Goal: Find specific fact: Find specific fact

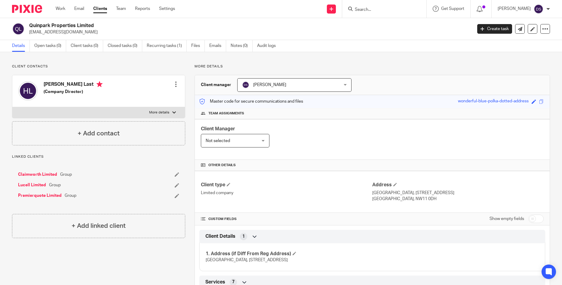
click at [378, 7] on input "Search" at bounding box center [381, 9] width 54 height 5
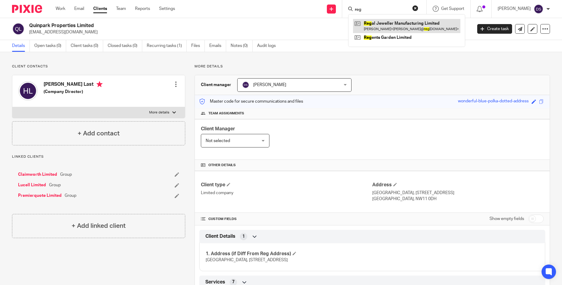
type input "reg"
click at [368, 23] on link at bounding box center [406, 26] width 107 height 14
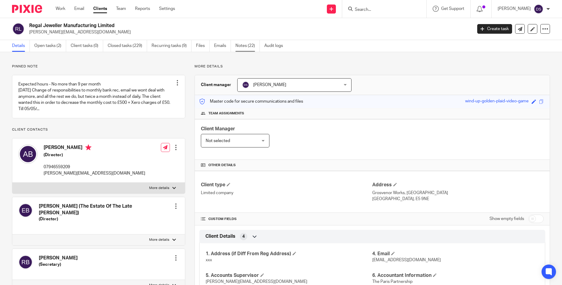
click at [246, 45] on link "Notes (22)" at bounding box center [247, 46] width 24 height 12
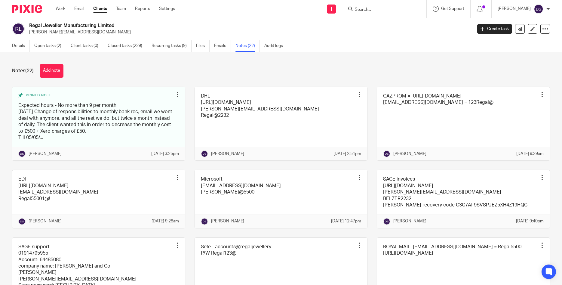
click at [246, 45] on link "Notes (22)" at bounding box center [247, 46] width 24 height 12
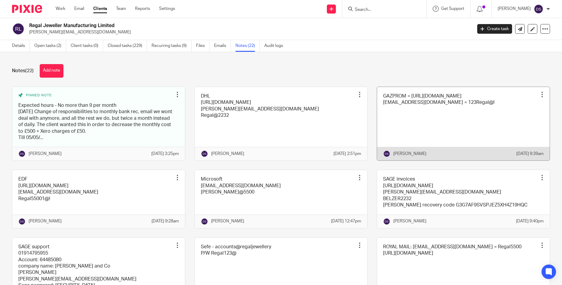
click at [418, 103] on link at bounding box center [463, 124] width 173 height 74
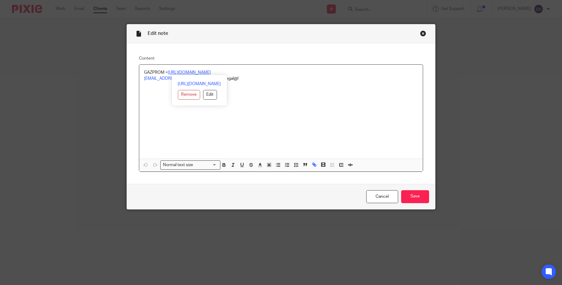
drag, startPoint x: 222, startPoint y: 74, endPoint x: 169, endPoint y: 72, distance: 52.6
click at [169, 72] on p "GAZPROM = https://my.gazprom-energy.co.uk" at bounding box center [281, 72] width 274 height 6
copy link "https://my.gazprom-energy.co.uk"
click at [244, 126] on div "GAZPROM = https://my.gazprom-energy.co.uk accounts@regaljewellery.co.uk = 123Re…" at bounding box center [281, 112] width 284 height 94
drag, startPoint x: 202, startPoint y: 78, endPoint x: 139, endPoint y: 78, distance: 62.8
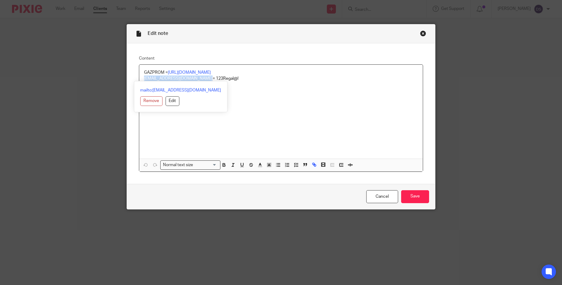
click at [139, 78] on div "GAZPROM = https://my.gazprom-energy.co.uk accounts@regaljewellery.co.uk = 123Re…" at bounding box center [281, 112] width 284 height 94
copy link "accounts@regaljewellery.co.uk"
drag, startPoint x: 247, startPoint y: 130, endPoint x: 238, endPoint y: 105, distance: 27.2
click at [246, 130] on div "GAZPROM = https://my.gazprom-energy.co.uk accounts@regaljewellery.co.uk = 123Re…" at bounding box center [281, 112] width 284 height 94
drag, startPoint x: 232, startPoint y: 81, endPoint x: 206, endPoint y: 79, distance: 25.9
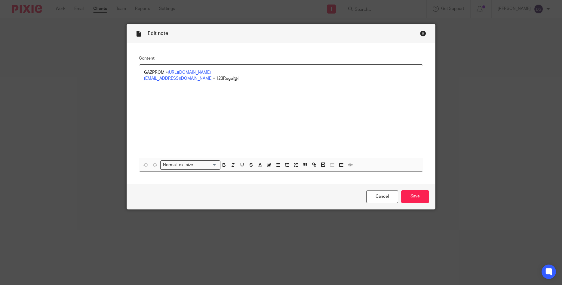
click at [206, 79] on div "GAZPROM = https://my.gazprom-energy.co.uk accounts@regaljewellery.co.uk = 123Re…" at bounding box center [281, 112] width 284 height 94
copy p "123Regal@!"
click at [423, 33] on div "Close this dialog window" at bounding box center [423, 33] width 6 height 6
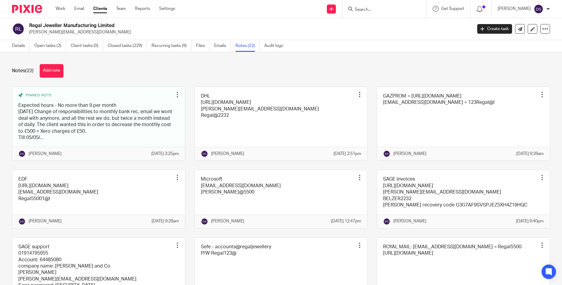
click at [382, 10] on input "Search" at bounding box center [381, 9] width 54 height 5
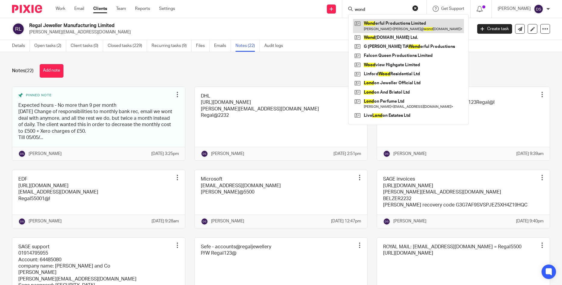
type input "wond"
click at [399, 26] on link at bounding box center [408, 26] width 111 height 14
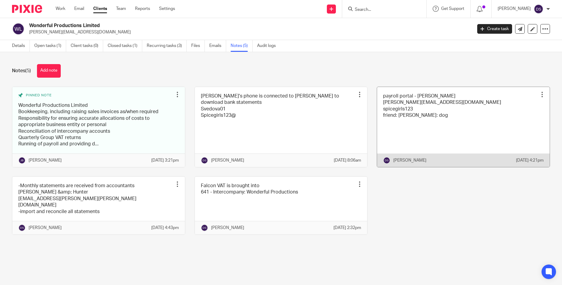
click at [417, 104] on link at bounding box center [463, 127] width 173 height 80
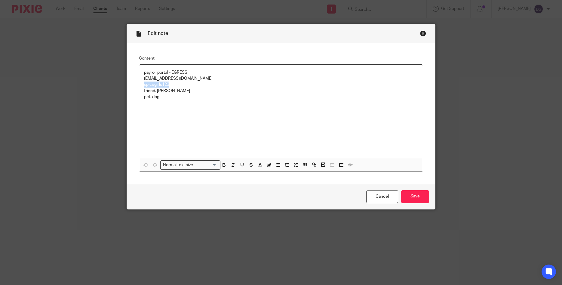
drag, startPoint x: 176, startPoint y: 87, endPoint x: 131, endPoint y: 86, distance: 45.1
click at [131, 86] on div "Content payroll portal - [PERSON_NAME] [PERSON_NAME][EMAIL_ADDRESS][DOMAIN_NAME…" at bounding box center [281, 113] width 308 height 140
copy p "spicegirls123"
drag, startPoint x: 190, startPoint y: 80, endPoint x: 139, endPoint y: 80, distance: 51.1
click at [139, 80] on div "payroll portal - [PERSON_NAME] [PERSON_NAME][EMAIL_ADDRESS][DOMAIN_NAME] spiceg…" at bounding box center [281, 112] width 284 height 94
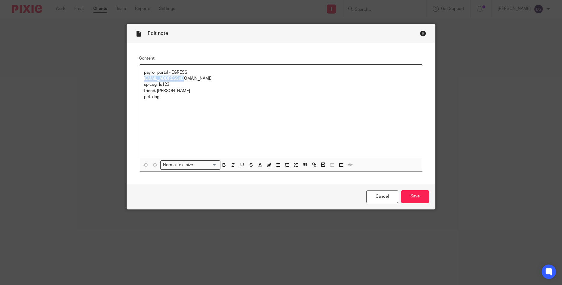
copy p "[EMAIL_ADDRESS][DOMAIN_NAME]"
drag, startPoint x: 188, startPoint y: 93, endPoint x: 173, endPoint y: 84, distance: 17.3
click at [186, 91] on p "friend: [PERSON_NAME]" at bounding box center [281, 91] width 274 height 6
drag, startPoint x: 172, startPoint y: 83, endPoint x: 141, endPoint y: 83, distance: 30.7
click at [141, 83] on div "payroll portal - EGRESS dasa@jacobsmf.com spicegirls123 friend: geri pet: dog" at bounding box center [281, 112] width 284 height 94
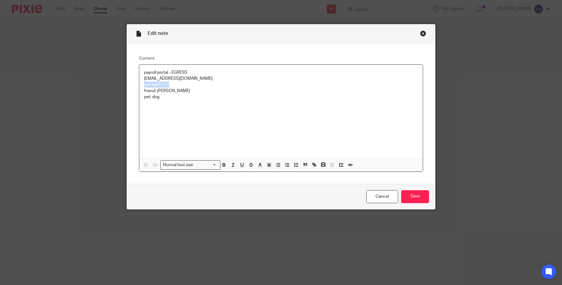
copy p "spicegirls123"
click at [427, 35] on div "Edit note" at bounding box center [281, 33] width 308 height 19
click at [421, 33] on div "Close this dialog window" at bounding box center [423, 33] width 6 height 6
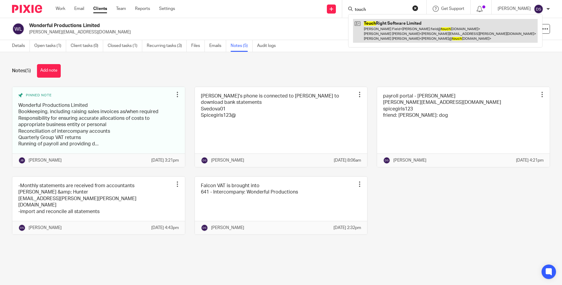
type input "touch"
click at [387, 31] on link at bounding box center [445, 31] width 185 height 24
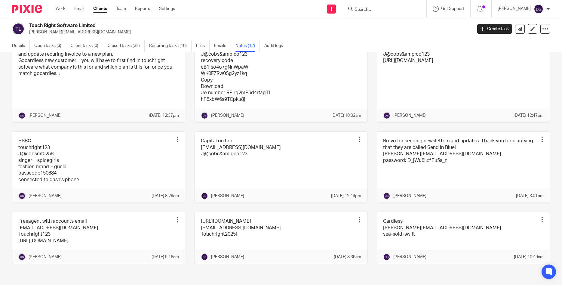
scroll to position [164, 0]
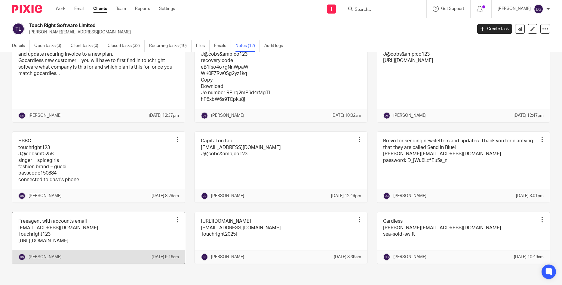
click at [60, 226] on link at bounding box center [98, 237] width 173 height 51
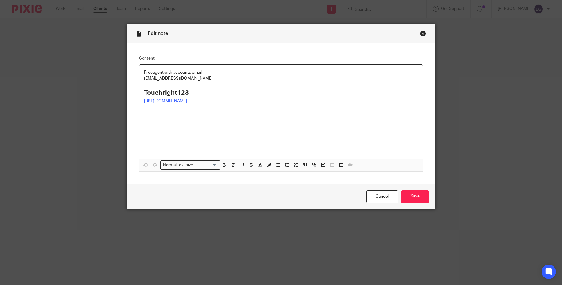
drag, startPoint x: 212, startPoint y: 80, endPoint x: 132, endPoint y: 80, distance: 79.7
click at [132, 80] on div "Content Freeagent with accounts email [EMAIL_ADDRESS][DOMAIN_NAME] Touchright12…" at bounding box center [281, 113] width 308 height 140
copy p "[EMAIL_ADDRESS][DOMAIN_NAME]"
drag, startPoint x: 197, startPoint y: 90, endPoint x: 130, endPoint y: 90, distance: 67.6
click at [130, 90] on div "Content Freeagent with accounts email accounts@touchrightsoftware.com Touchrigh…" at bounding box center [281, 113] width 308 height 140
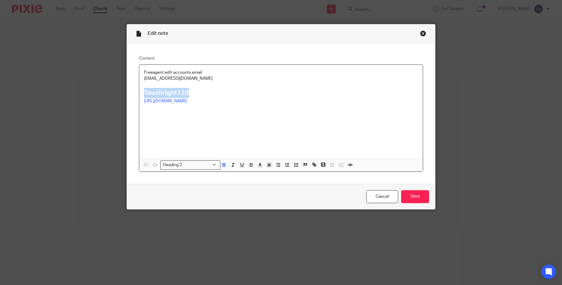
copy strong "Touchright123"
click at [423, 34] on div "Close this dialog window" at bounding box center [423, 33] width 6 height 6
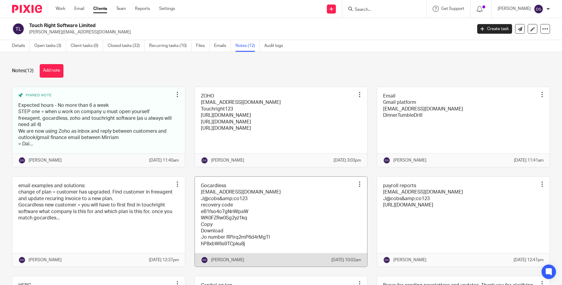
click at [227, 199] on link at bounding box center [281, 221] width 173 height 90
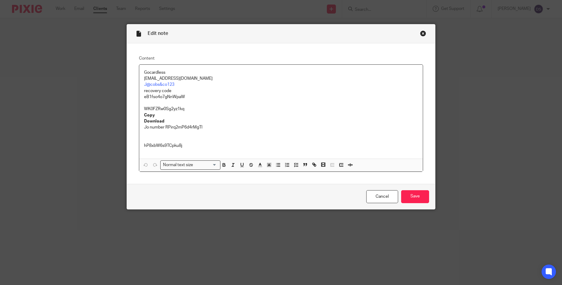
drag, startPoint x: 216, startPoint y: 79, endPoint x: 134, endPoint y: 77, distance: 82.1
click at [134, 77] on div "Content Gocardless finance@touchrightsoftware.com J@cobs&co123 recovery code eB…" at bounding box center [281, 113] width 308 height 140
copy p "finance@touchrightsoftware.com"
drag, startPoint x: 179, startPoint y: 84, endPoint x: 127, endPoint y: 82, distance: 52.3
click at [127, 82] on div "Content Gocardless finance@touchrightsoftware.com J@cobs&co123 recovery code eB…" at bounding box center [281, 113] width 308 height 140
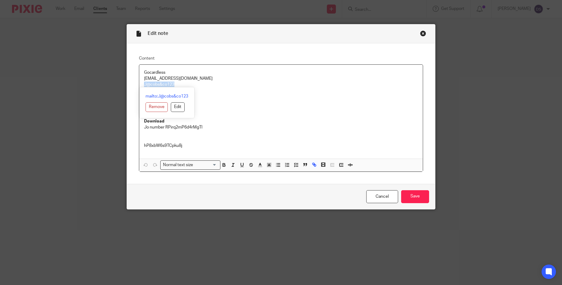
copy link "J@cobs&co123"
click at [424, 35] on div "Close this dialog window" at bounding box center [423, 33] width 6 height 6
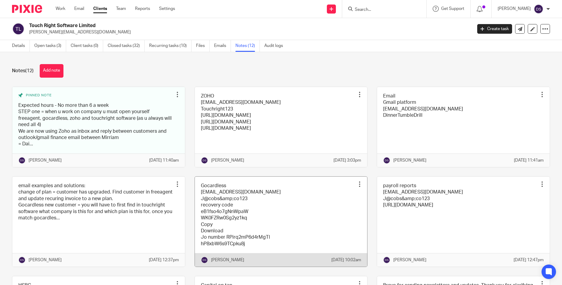
scroll to position [164, 0]
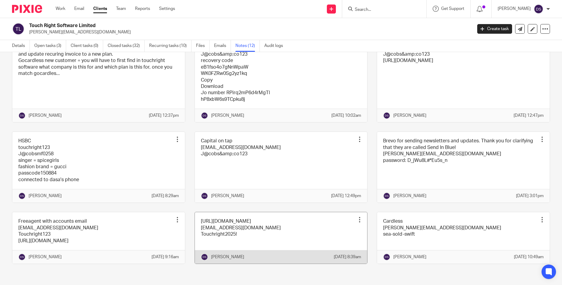
click at [240, 224] on link at bounding box center [281, 237] width 173 height 51
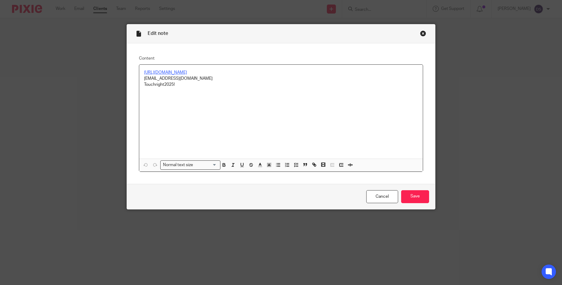
drag, startPoint x: 217, startPoint y: 77, endPoint x: 187, endPoint y: 78, distance: 30.1
click at [187, 78] on p "[EMAIL_ADDRESS][DOMAIN_NAME]" at bounding box center [281, 78] width 274 height 6
click at [246, 78] on p "[EMAIL_ADDRESS][DOMAIN_NAME]" at bounding box center [281, 78] width 274 height 6
drag, startPoint x: 163, startPoint y: 71, endPoint x: 124, endPoint y: 71, distance: 38.5
click at [124, 71] on div "Edit note Content [URL][DOMAIN_NAME] [EMAIL_ADDRESS][DOMAIN_NAME] Touchright202…" at bounding box center [281, 142] width 562 height 285
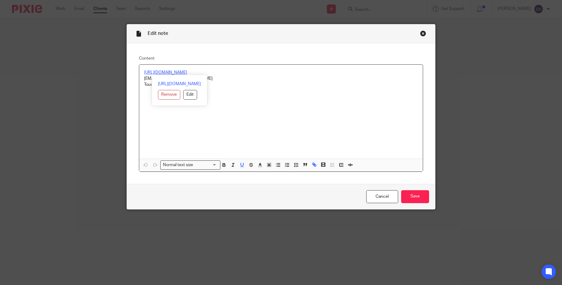
copy u "[URL][DOMAIN_NAME]"
